Goal: Task Accomplishment & Management: Use online tool/utility

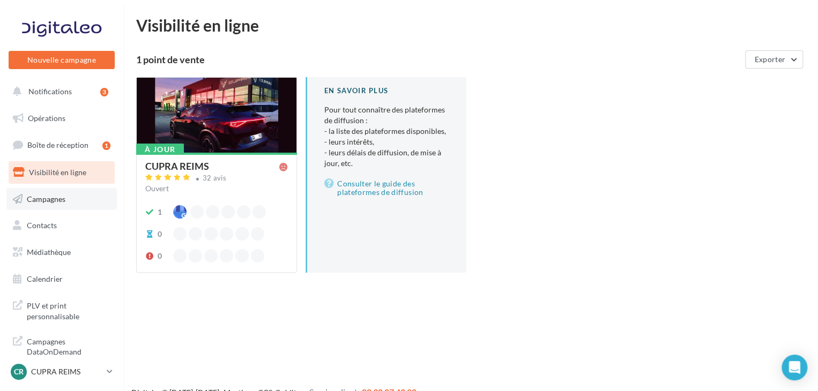
click at [71, 203] on link "Campagnes" at bounding box center [61, 199] width 110 height 23
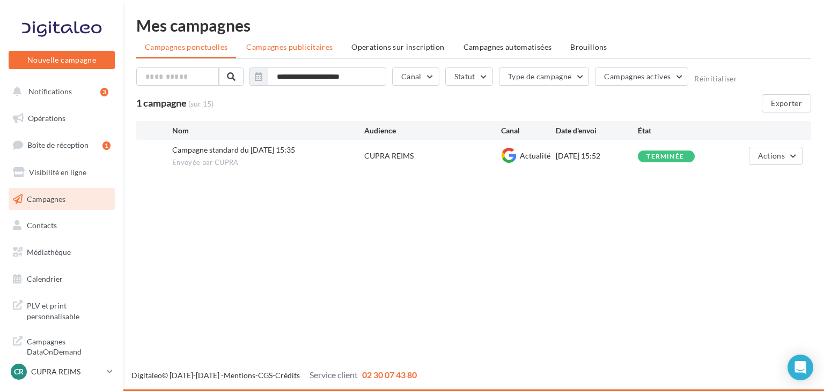
click at [287, 50] on span "Campagnes publicitaires" at bounding box center [289, 46] width 86 height 9
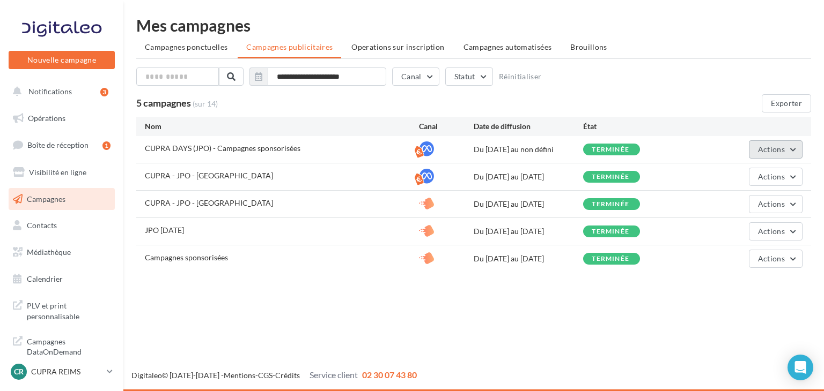
click at [777, 147] on span "Actions" at bounding box center [771, 149] width 27 height 9
click at [386, 52] on li "Operations sur inscription" at bounding box center [398, 47] width 110 height 19
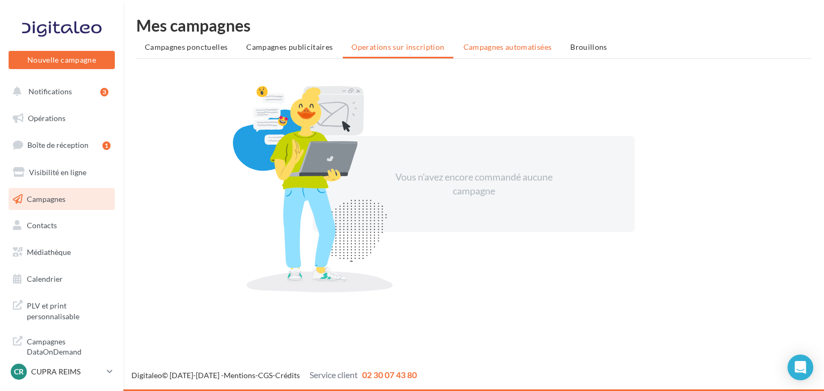
click at [477, 54] on li "Campagnes automatisées" at bounding box center [508, 47] width 106 height 19
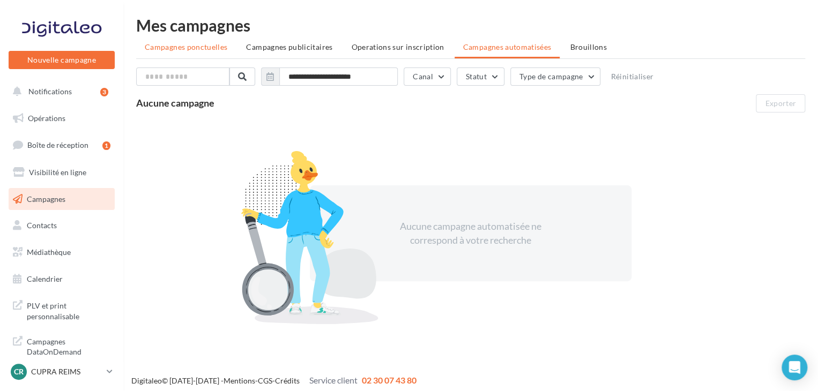
click at [216, 51] on span "Campagnes ponctuelles" at bounding box center [186, 46] width 83 height 9
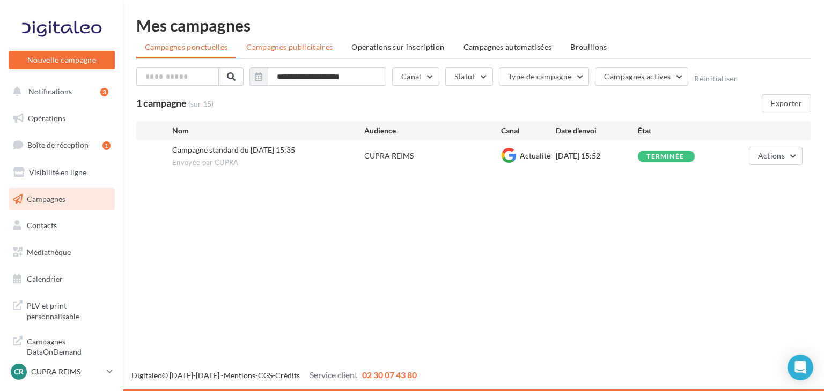
click at [287, 53] on li "Campagnes publicitaires" at bounding box center [289, 47] width 103 height 19
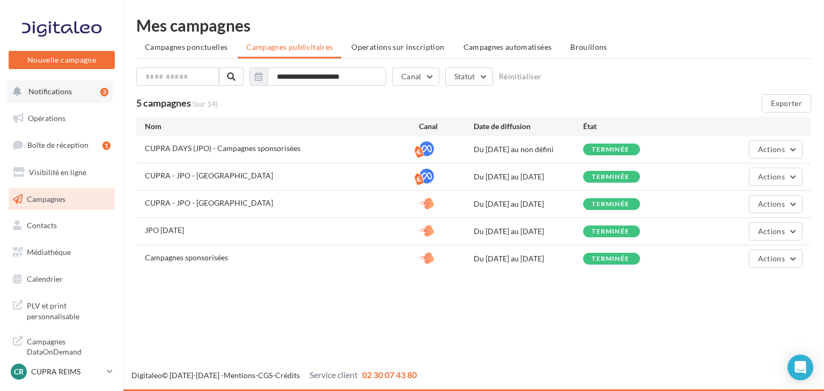
click at [51, 88] on span "Notifications" at bounding box center [49, 91] width 43 height 9
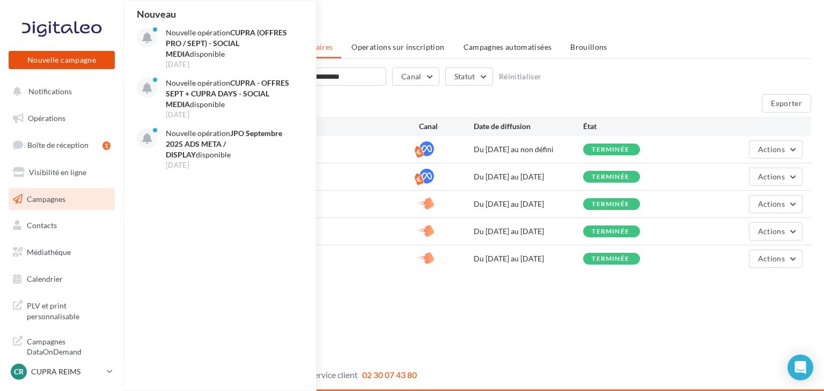
click at [64, 55] on button "Nouvelle campagne" at bounding box center [62, 60] width 106 height 18
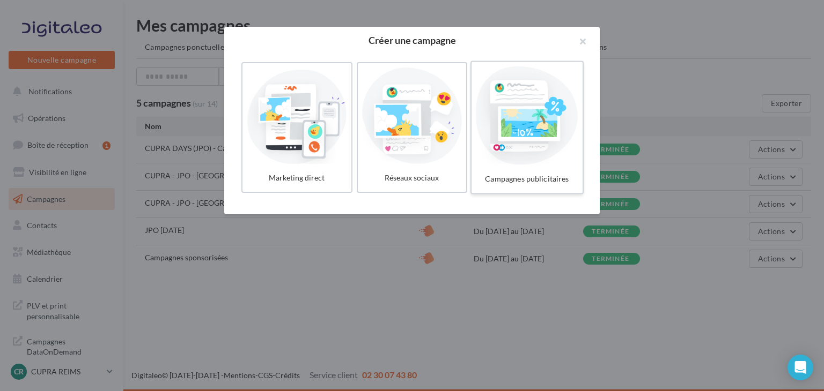
click at [508, 146] on div at bounding box center [527, 115] width 102 height 99
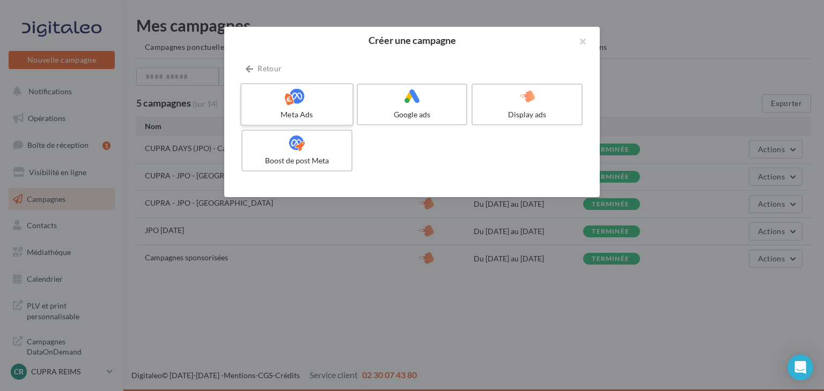
click at [320, 106] on label "Meta Ads" at bounding box center [296, 104] width 113 height 43
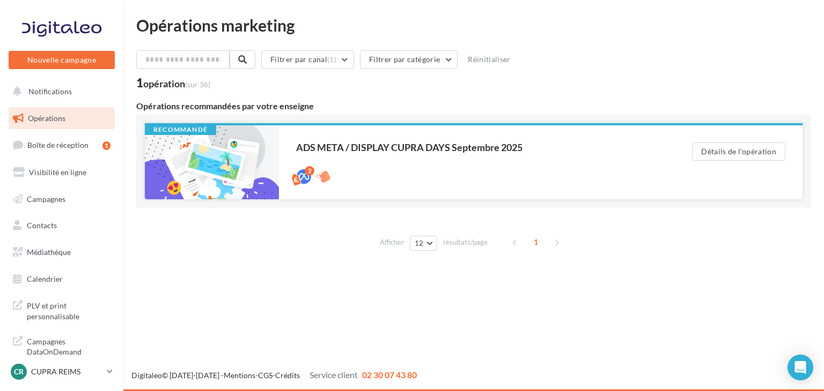
click at [505, 149] on div "ADS META / DISPLAY CUPRA DAYS Septembre 2025" at bounding box center [472, 148] width 353 height 10
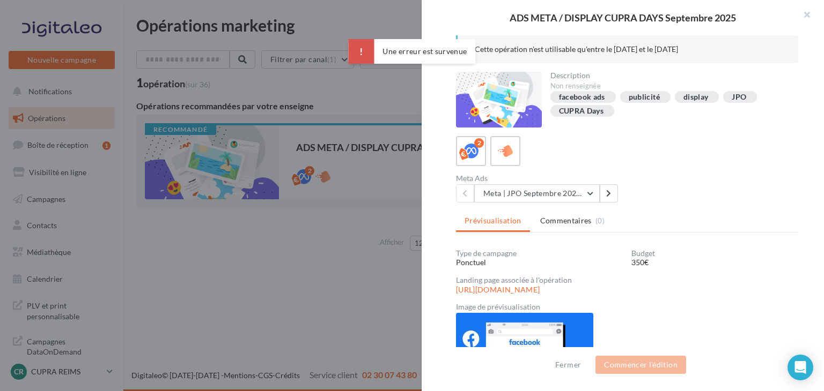
scroll to position [75, 0]
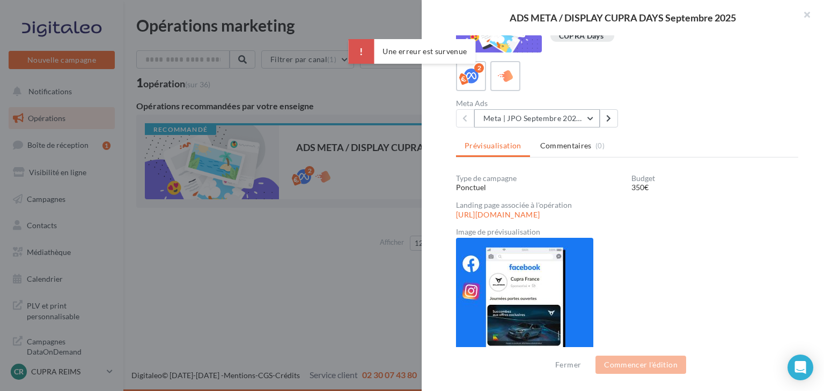
click at [558, 125] on button "Meta | JPO Septembre 2025 | Drive to store" at bounding box center [536, 118] width 125 height 18
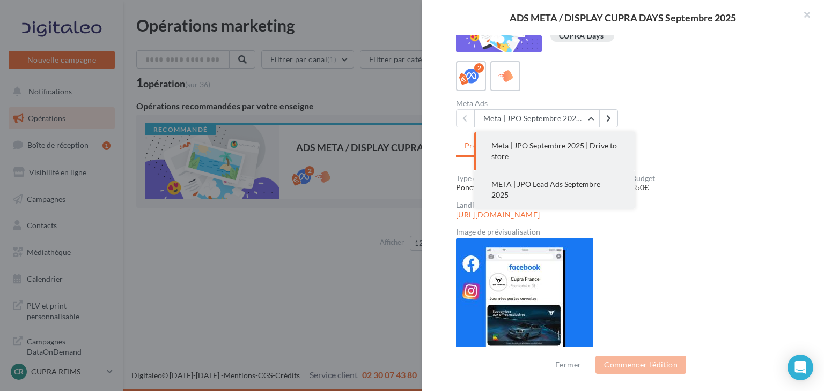
click at [582, 190] on button "META | JPO Lead Ads Septembre 2025" at bounding box center [554, 190] width 161 height 39
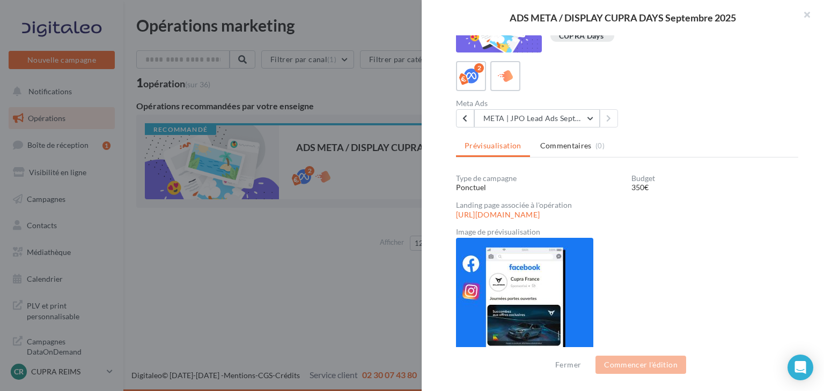
scroll to position [48, 0]
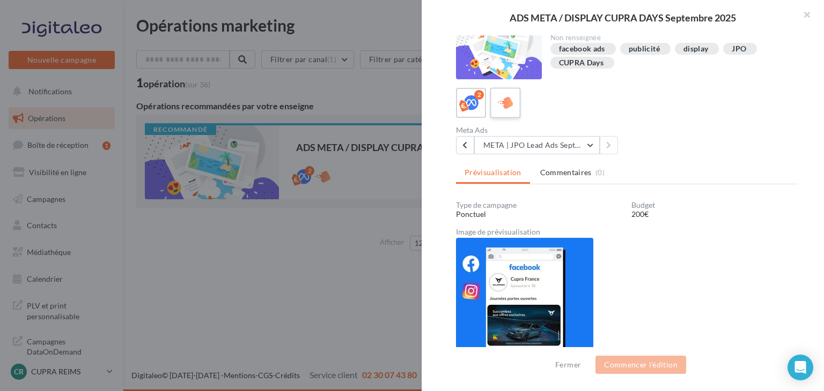
click at [506, 92] on label at bounding box center [505, 102] width 31 height 31
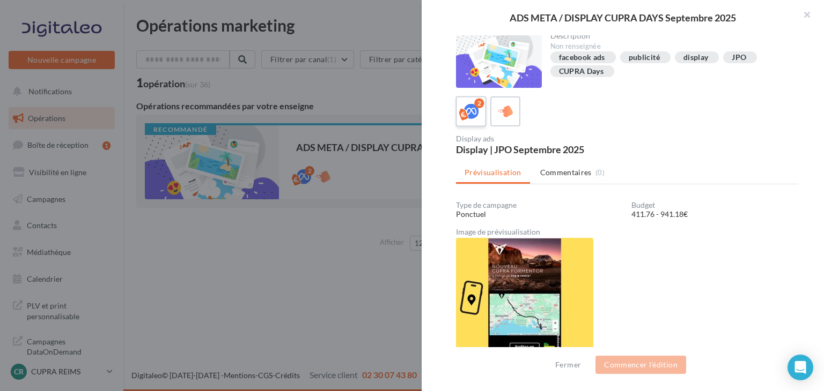
click at [476, 114] on icon at bounding box center [471, 112] width 16 height 16
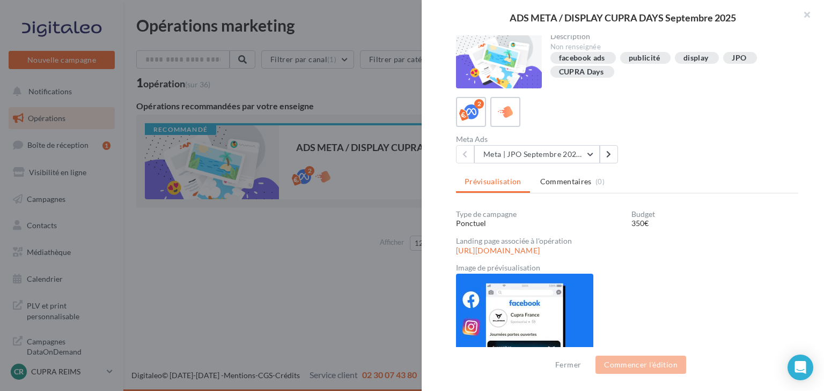
scroll to position [39, 0]
click at [484, 150] on button "Meta | JPO Septembre 2025 | Drive to store" at bounding box center [536, 155] width 125 height 18
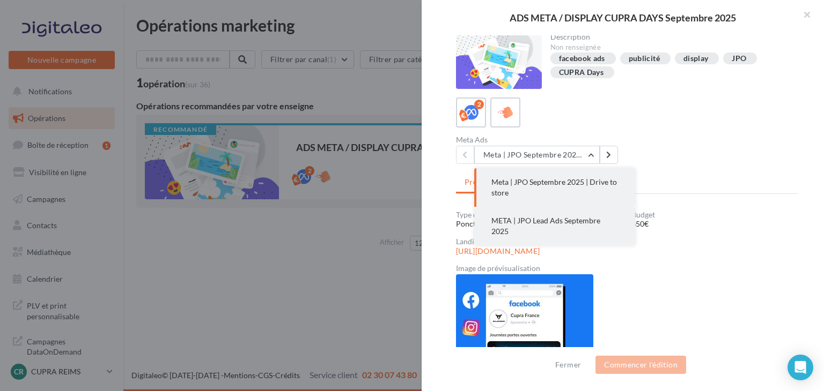
click at [523, 222] on span "META | JPO Lead Ads Septembre 2025" at bounding box center [545, 226] width 109 height 20
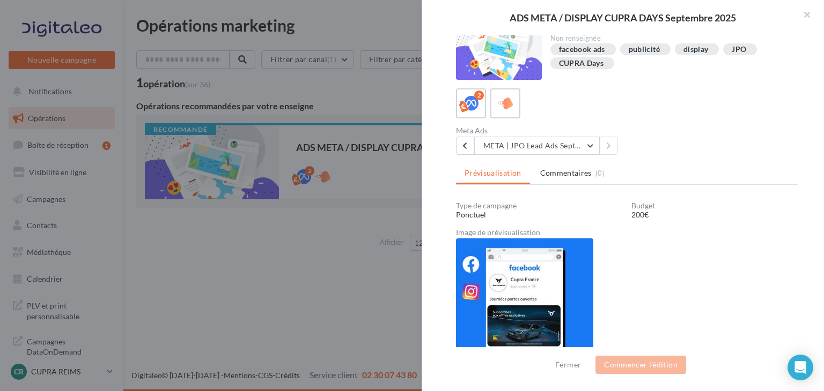
scroll to position [47, 0]
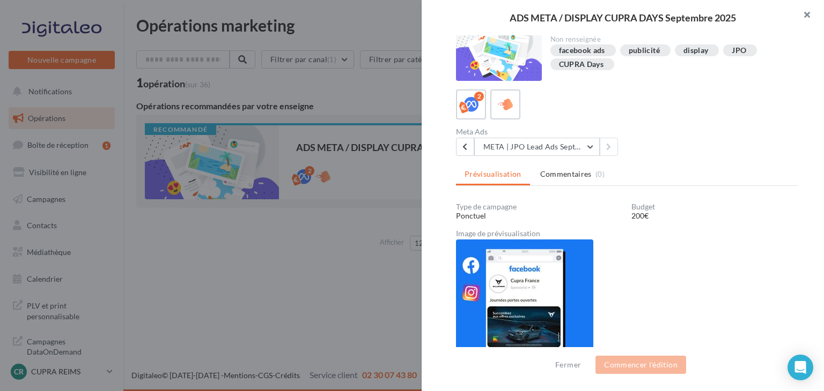
click at [807, 17] on button "button" at bounding box center [802, 16] width 43 height 32
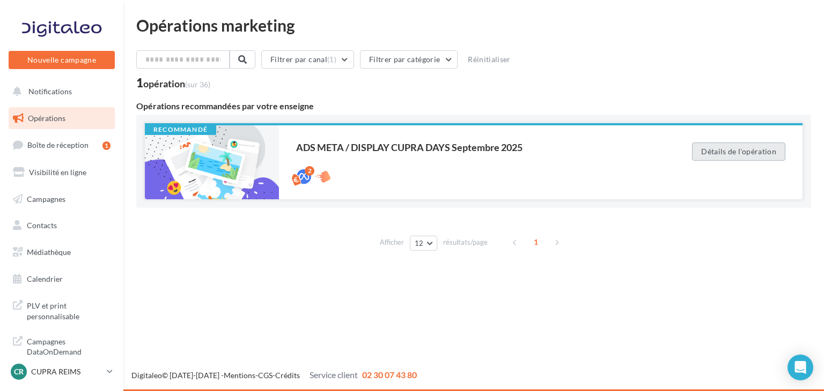
click at [729, 146] on button "Détails de l'opération" at bounding box center [738, 152] width 93 height 18
click at [723, 157] on button "Détails de l'opération" at bounding box center [738, 152] width 93 height 18
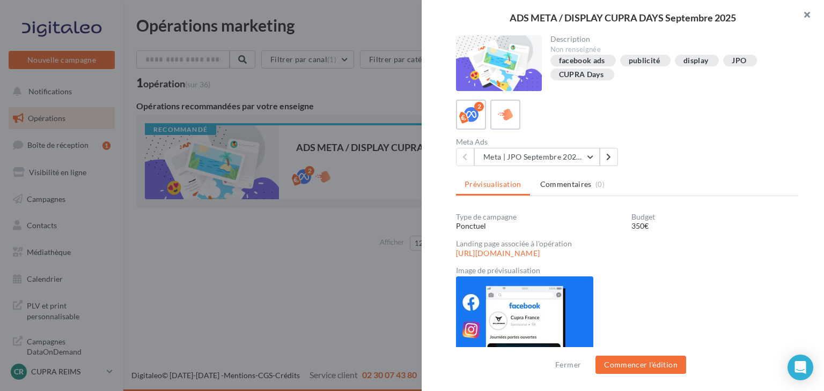
click at [809, 13] on button "button" at bounding box center [802, 16] width 43 height 32
